Goal: Task Accomplishment & Management: Manage account settings

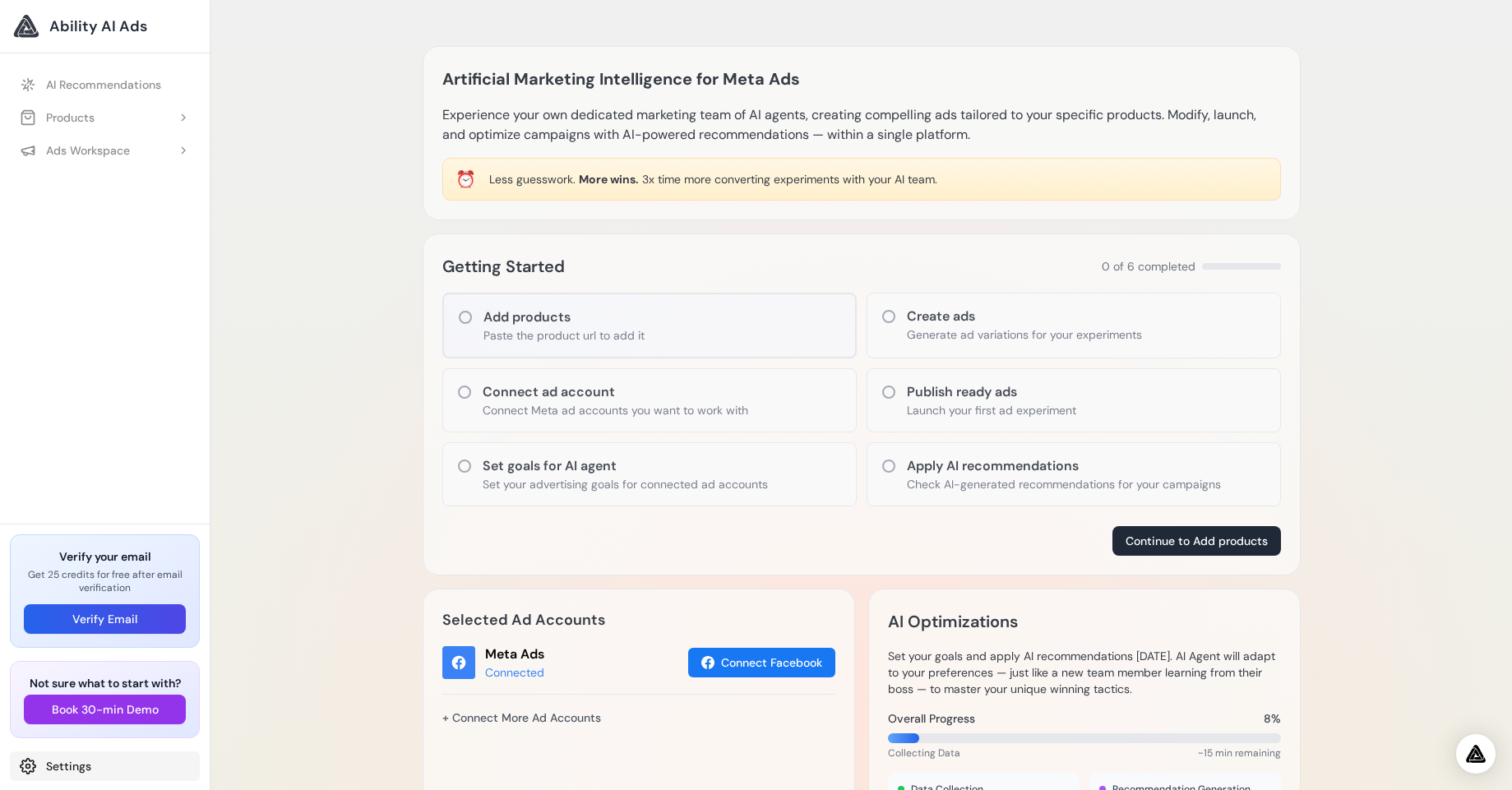
click at [64, 761] on link "Settings" at bounding box center [105, 765] width 190 height 29
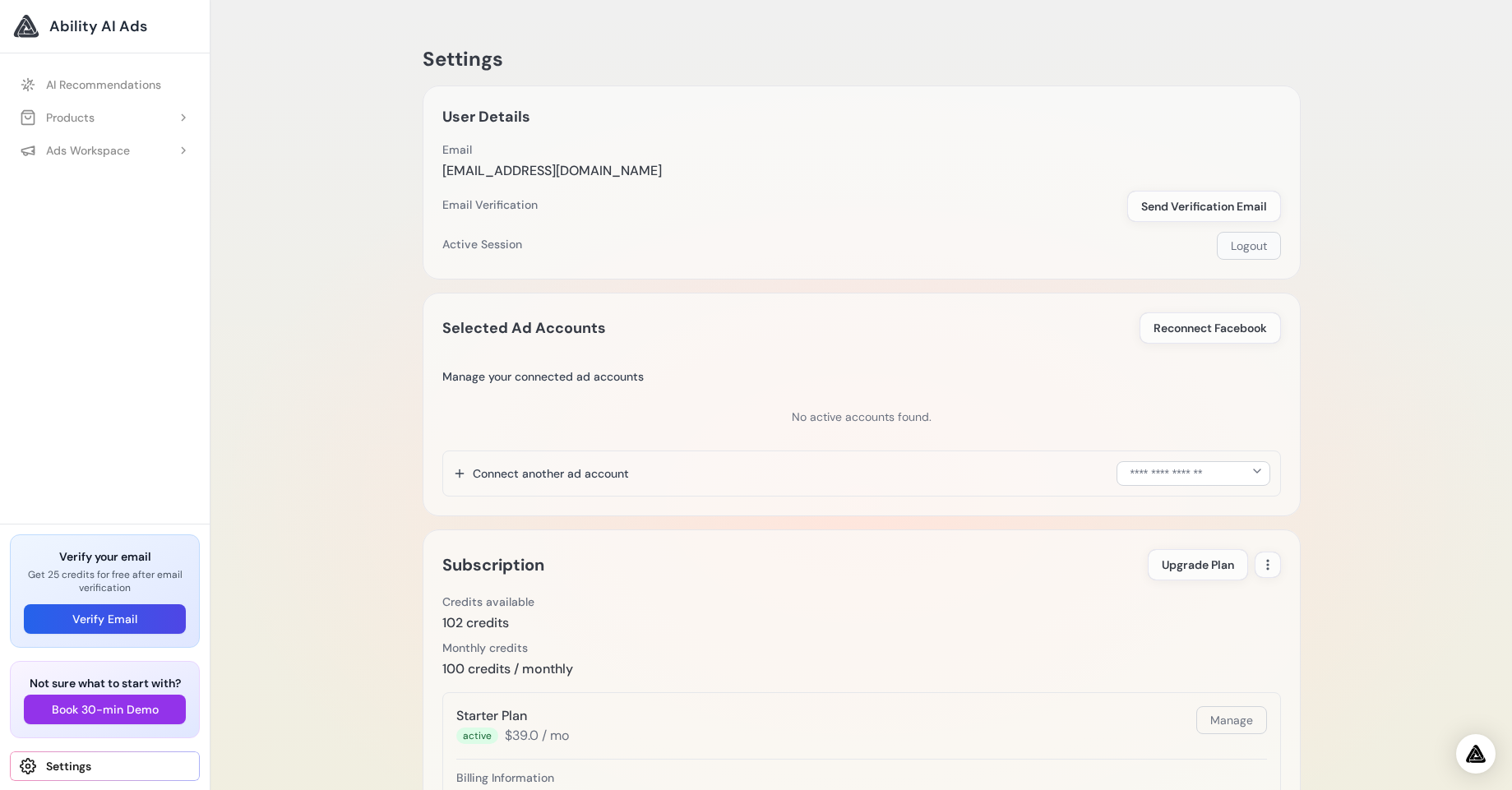
click at [1249, 252] on button "Logout" at bounding box center [1249, 245] width 64 height 28
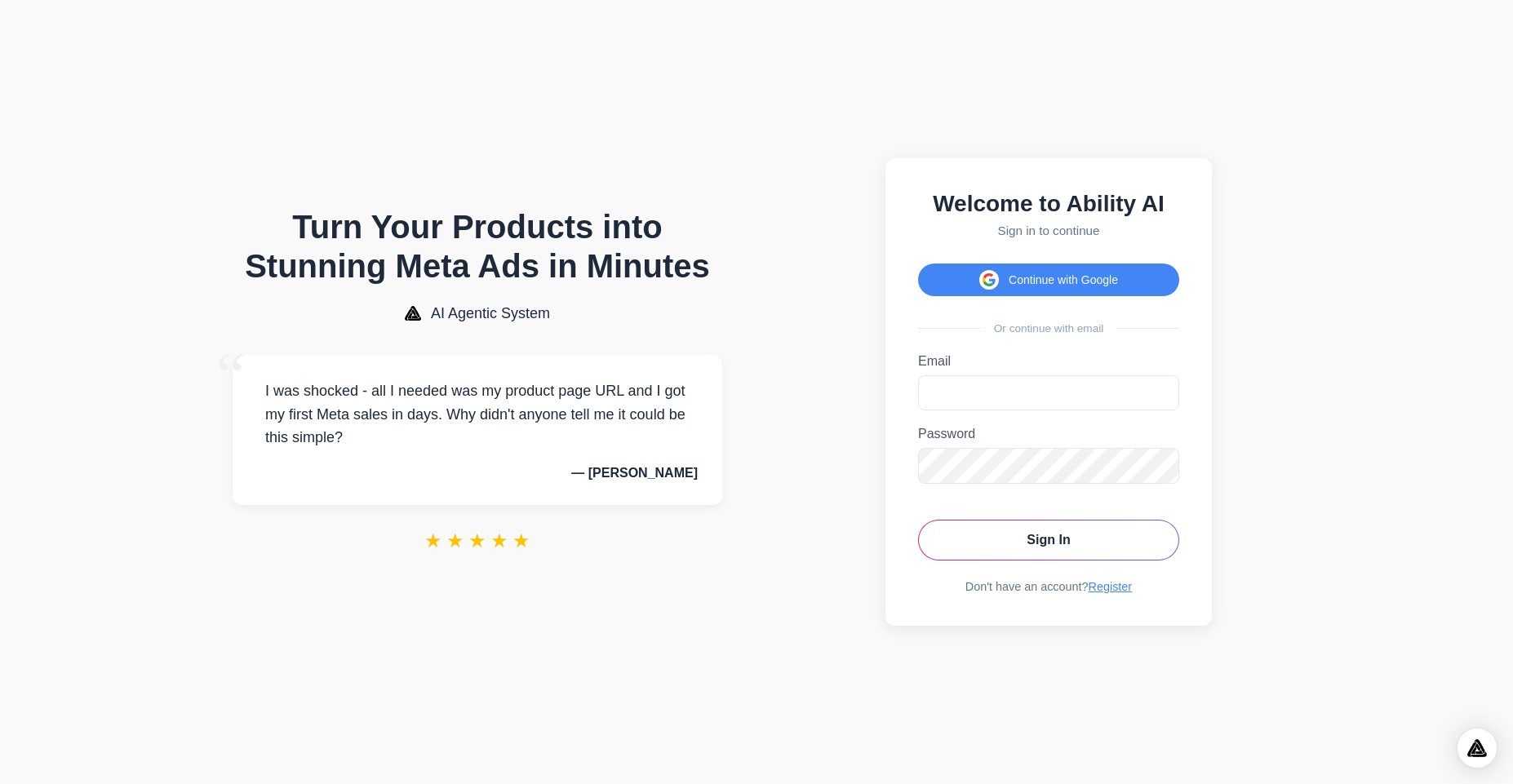
click at [916, 380] on div "Welcome to Ability AI Sign in to continue Continue with Google Or continue with…" at bounding box center [1049, 392] width 327 height 467
click at [931, 387] on input "Email" at bounding box center [1049, 392] width 261 height 35
type input "**********"
click at [918, 520] on button "Sign In" at bounding box center [1049, 540] width 261 height 41
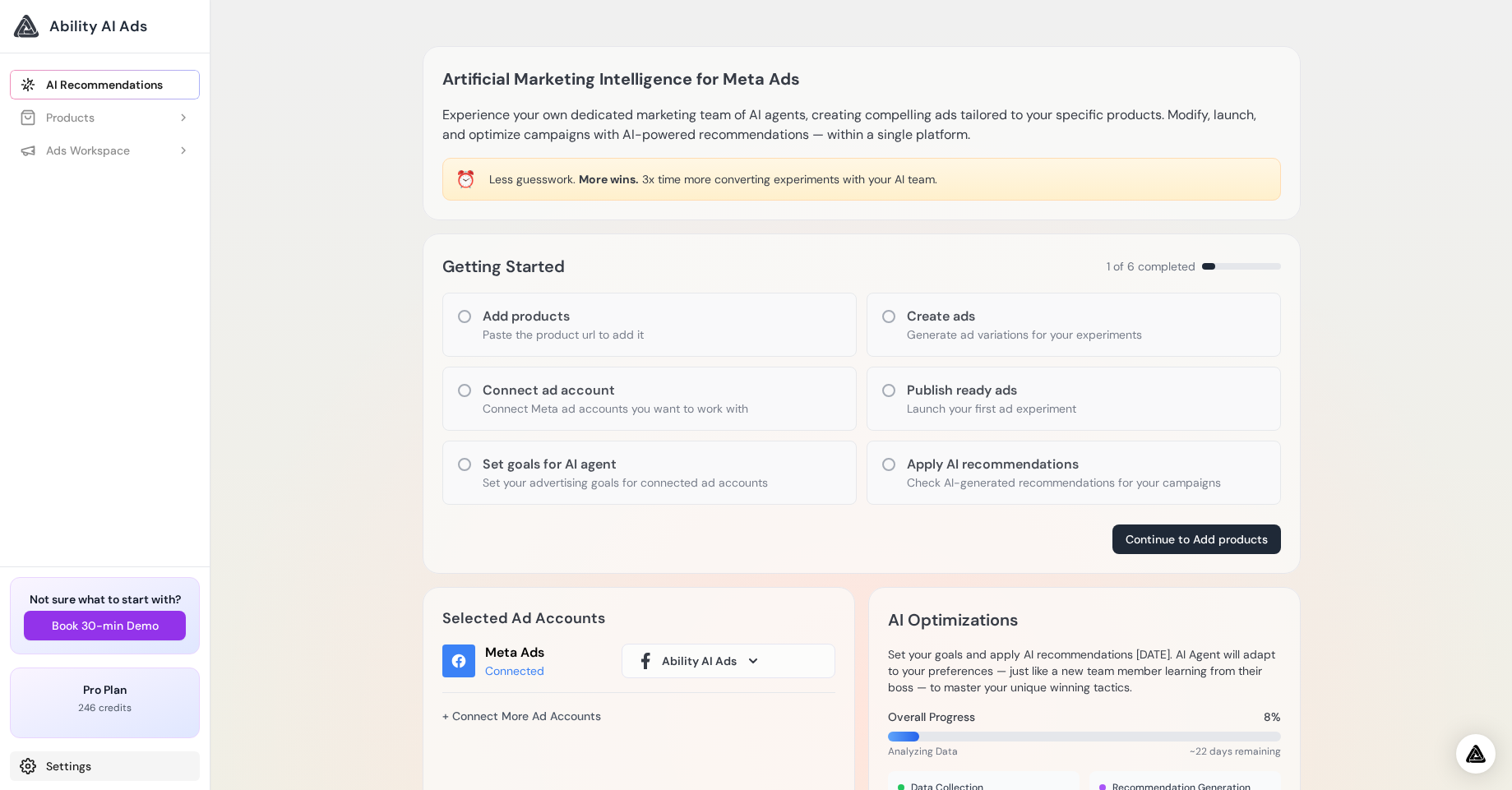
click at [55, 769] on link "Settings" at bounding box center [105, 765] width 190 height 29
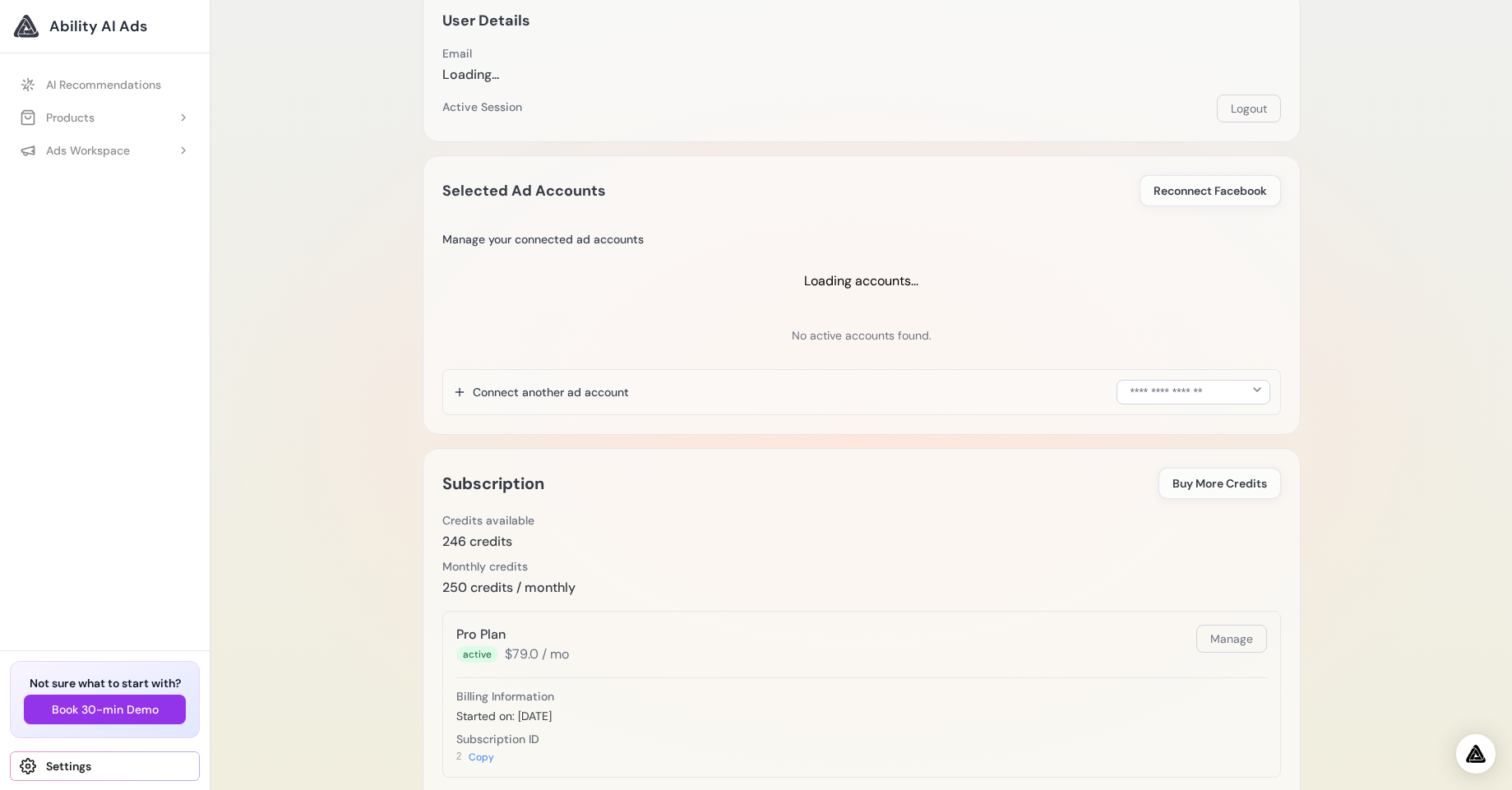
scroll to position [99, 0]
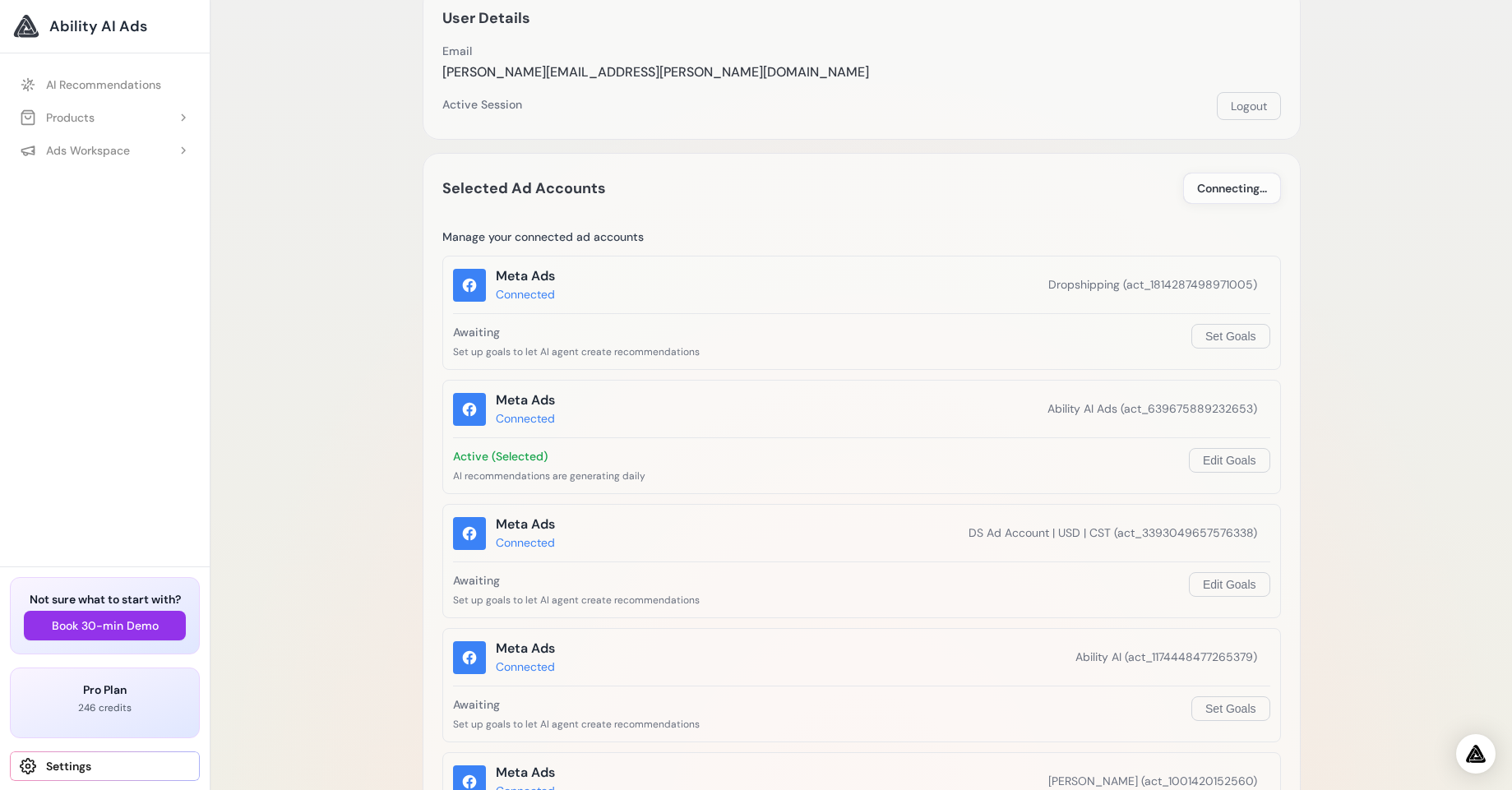
click at [1161, 392] on div "Meta Ads Connected Ability AI Ads (act_639675889232653)" at bounding box center [861, 409] width 817 height 37
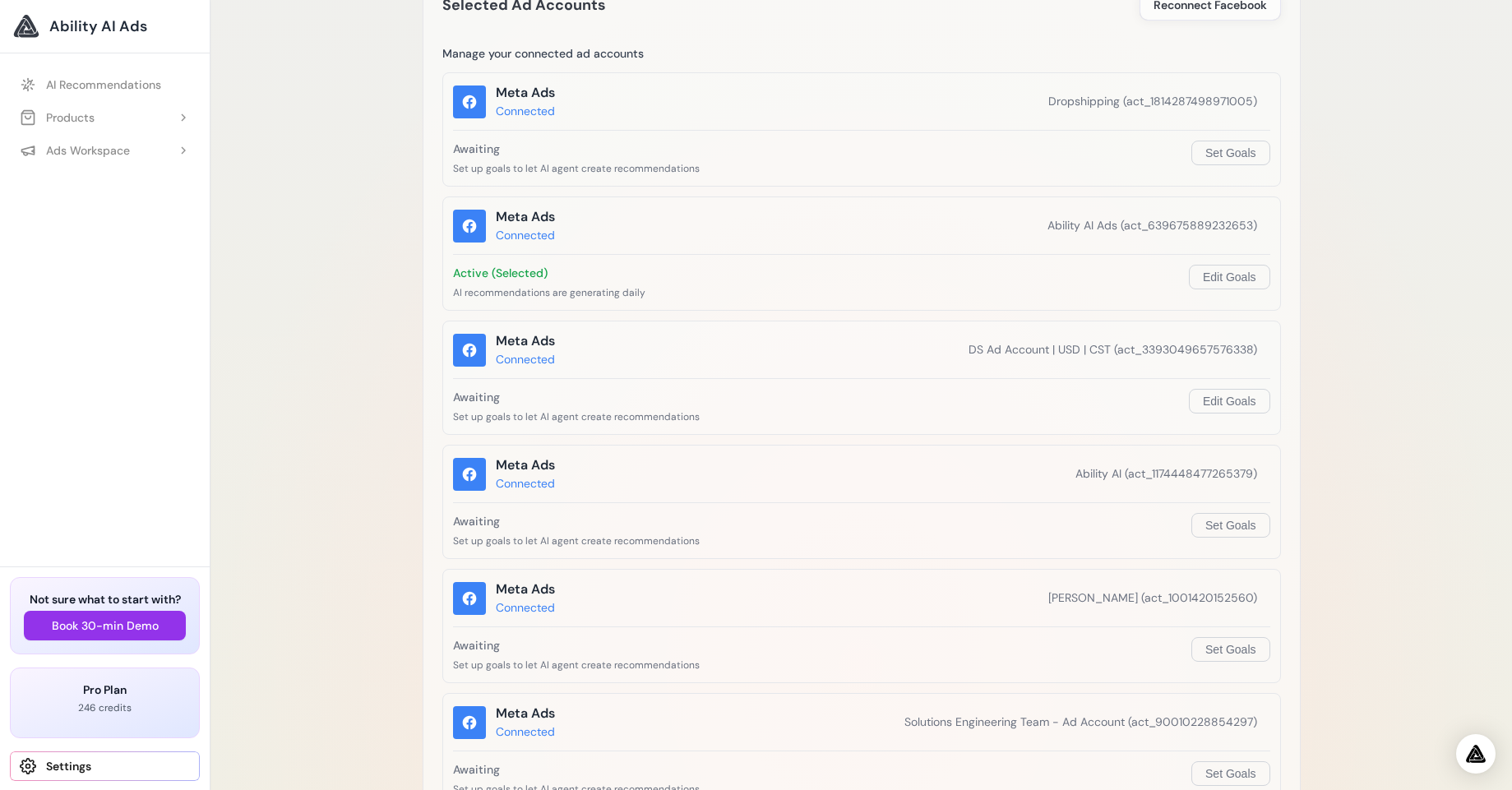
scroll to position [296, 0]
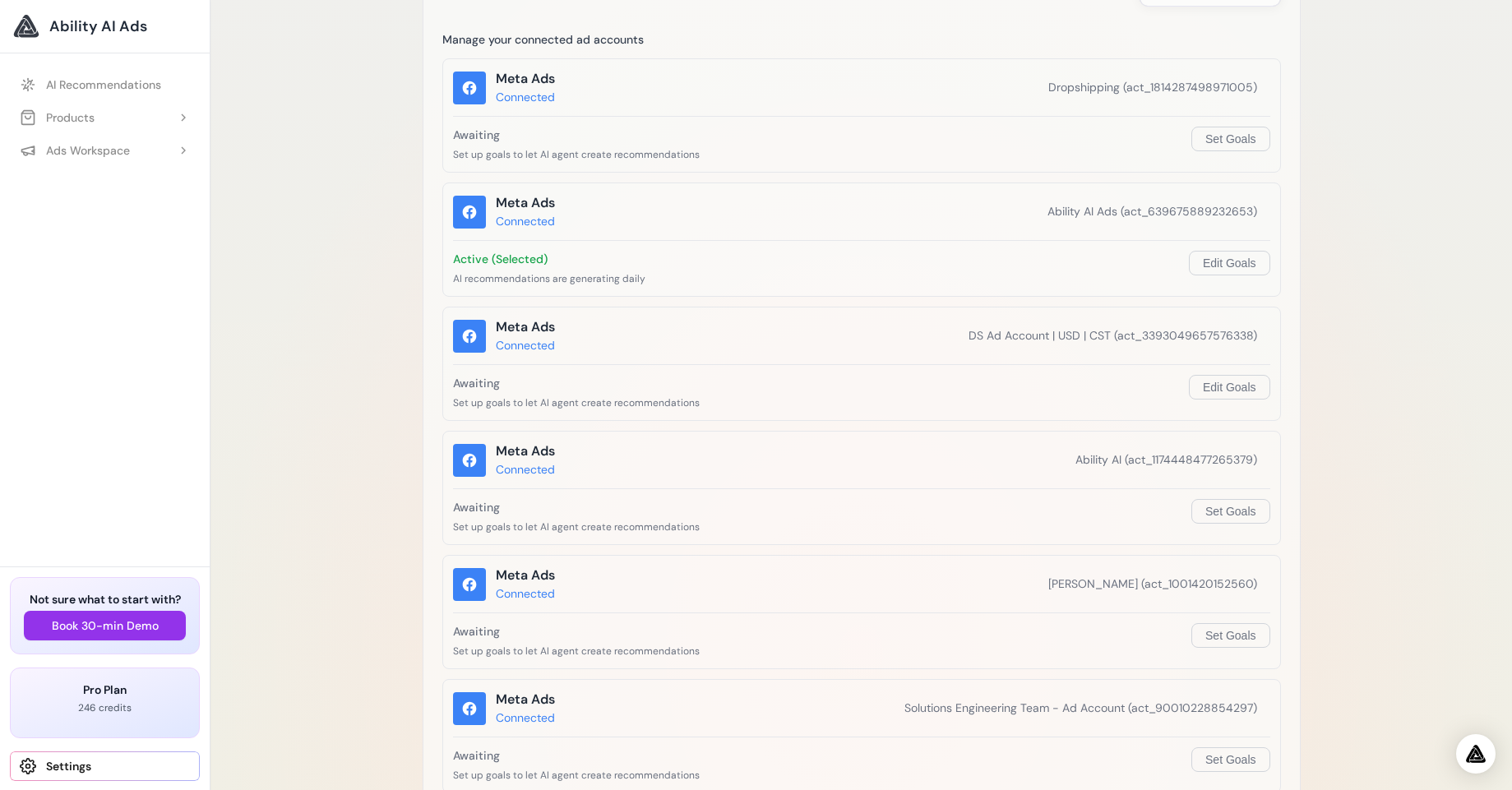
click at [540, 223] on div "Connected" at bounding box center [525, 222] width 59 height 17
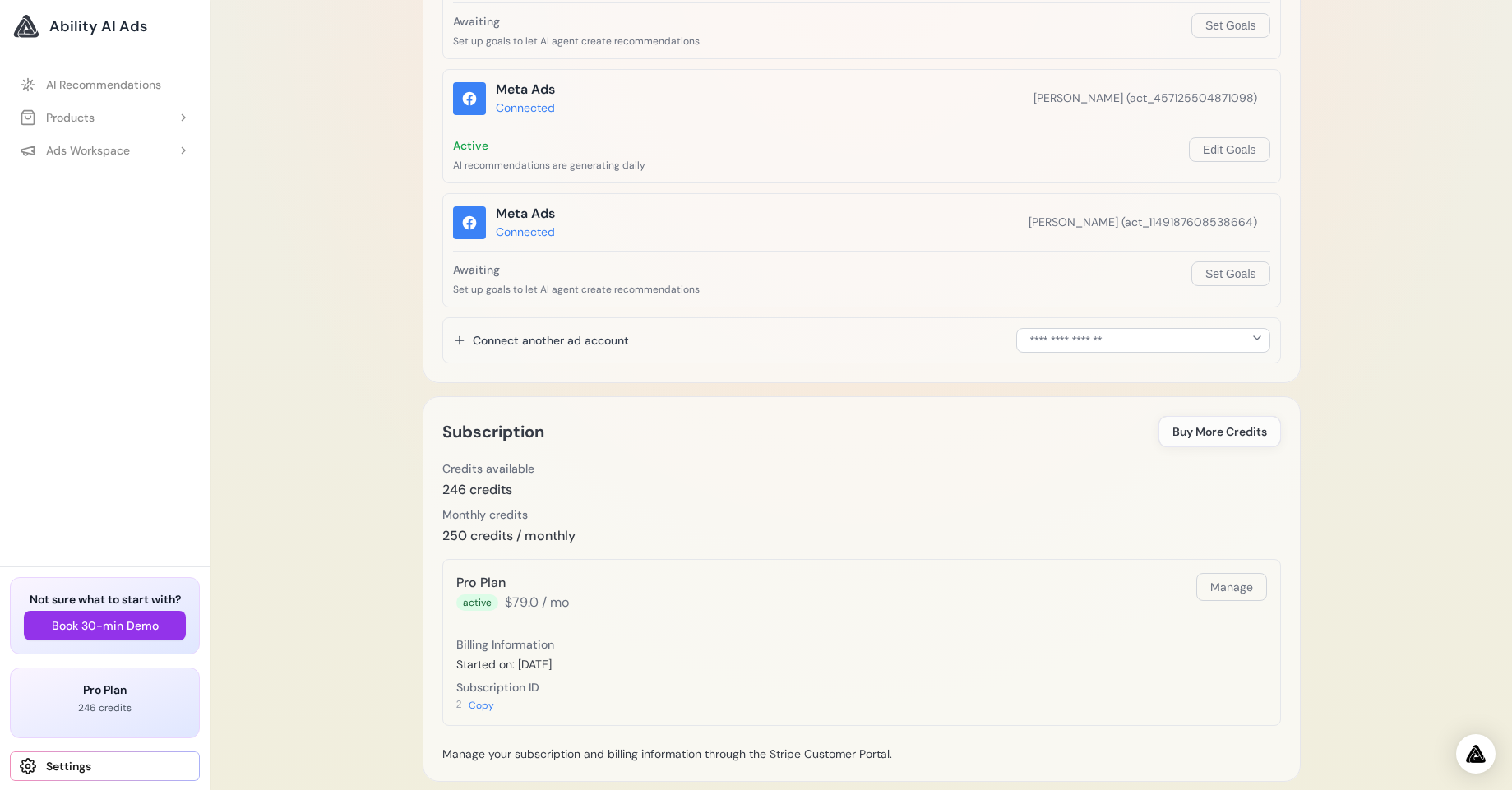
scroll to position [1104, 0]
